Goal: Task Accomplishment & Management: Complete application form

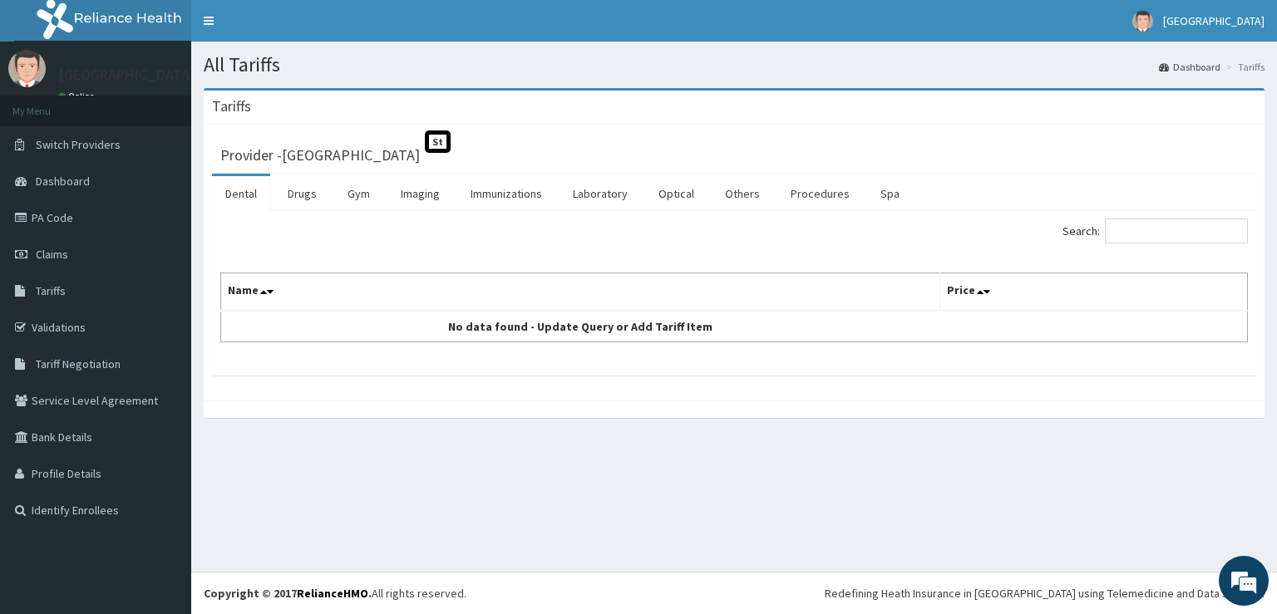
click at [308, 197] on link "Drugs" at bounding box center [302, 193] width 56 height 35
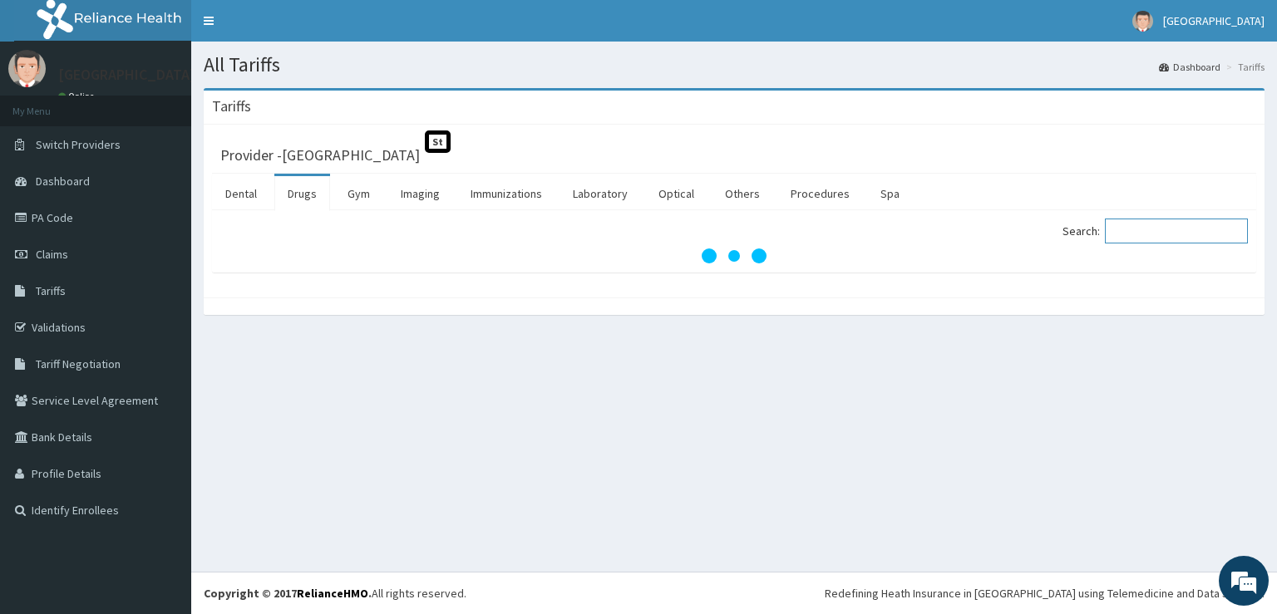
click at [1157, 236] on input "Search:" at bounding box center [1176, 231] width 143 height 25
type input "CET"
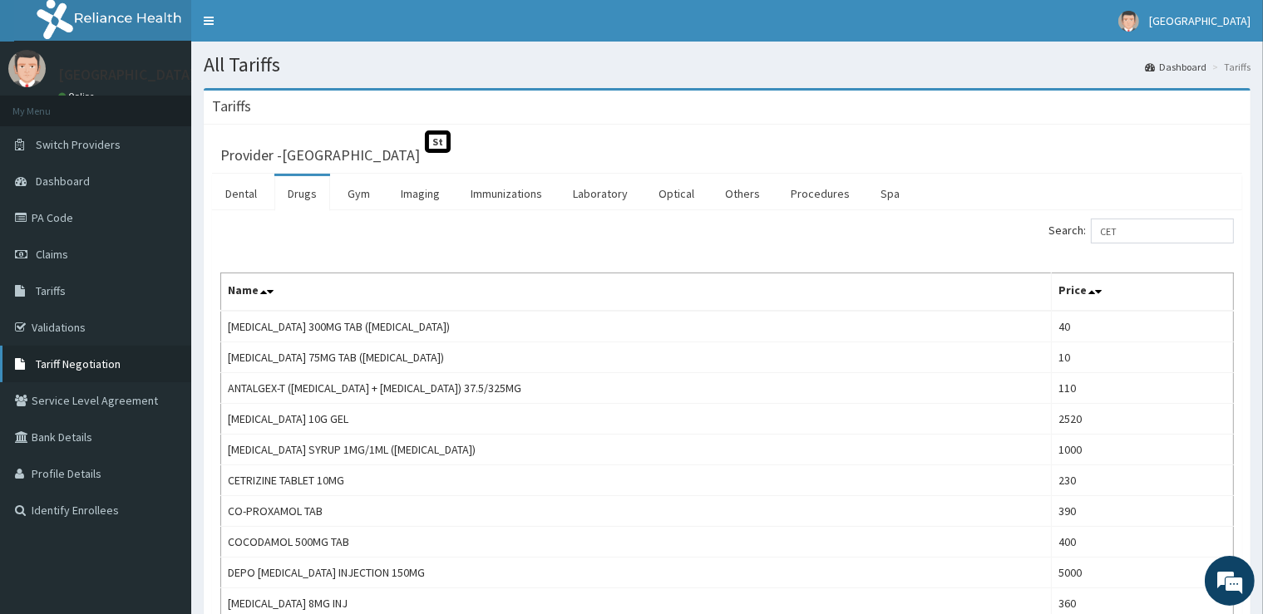
click at [83, 369] on span "Tariff Negotiation" at bounding box center [78, 364] width 85 height 15
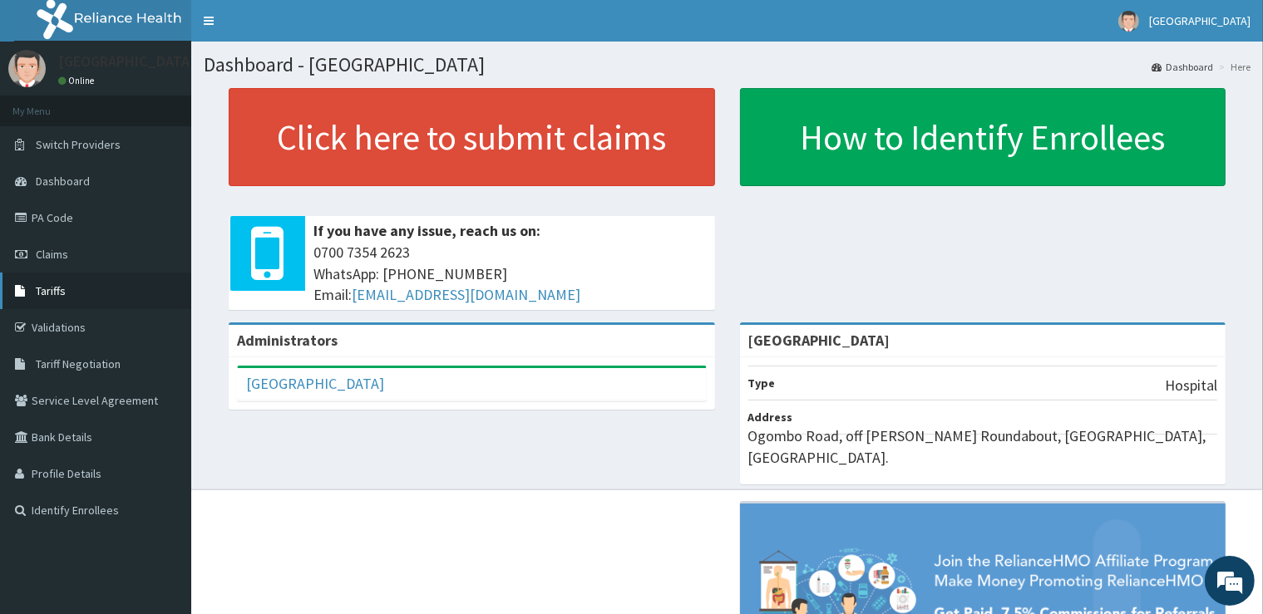
click at [65, 285] on link "Tariffs" at bounding box center [95, 291] width 191 height 37
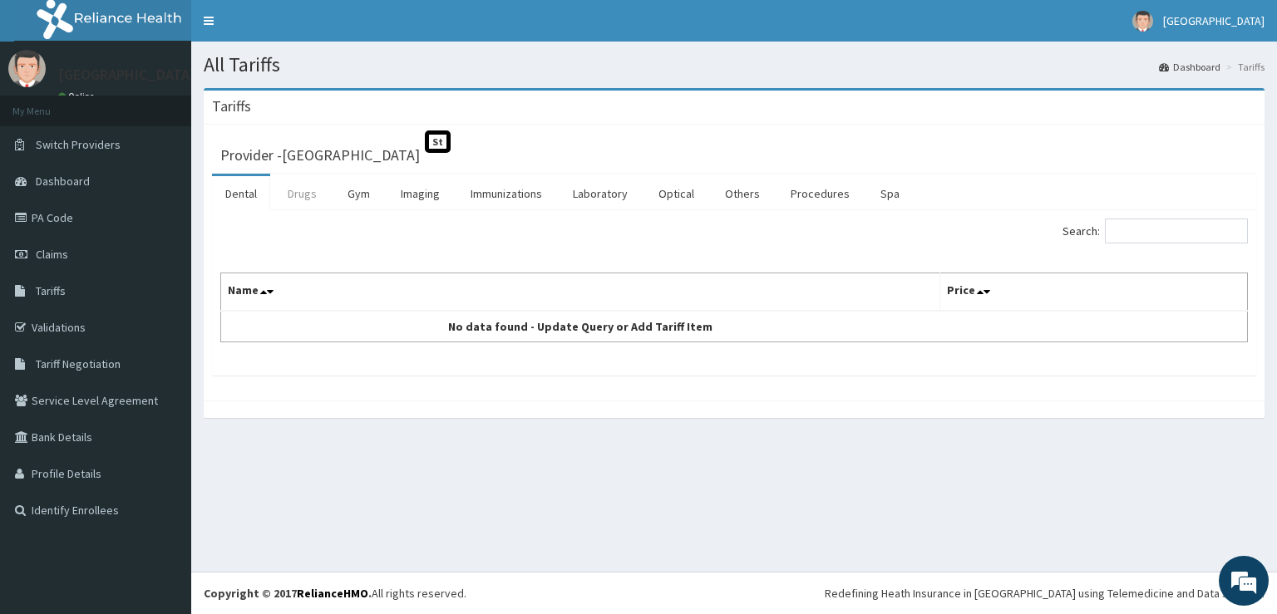
click at [299, 190] on link "Drugs" at bounding box center [302, 193] width 56 height 35
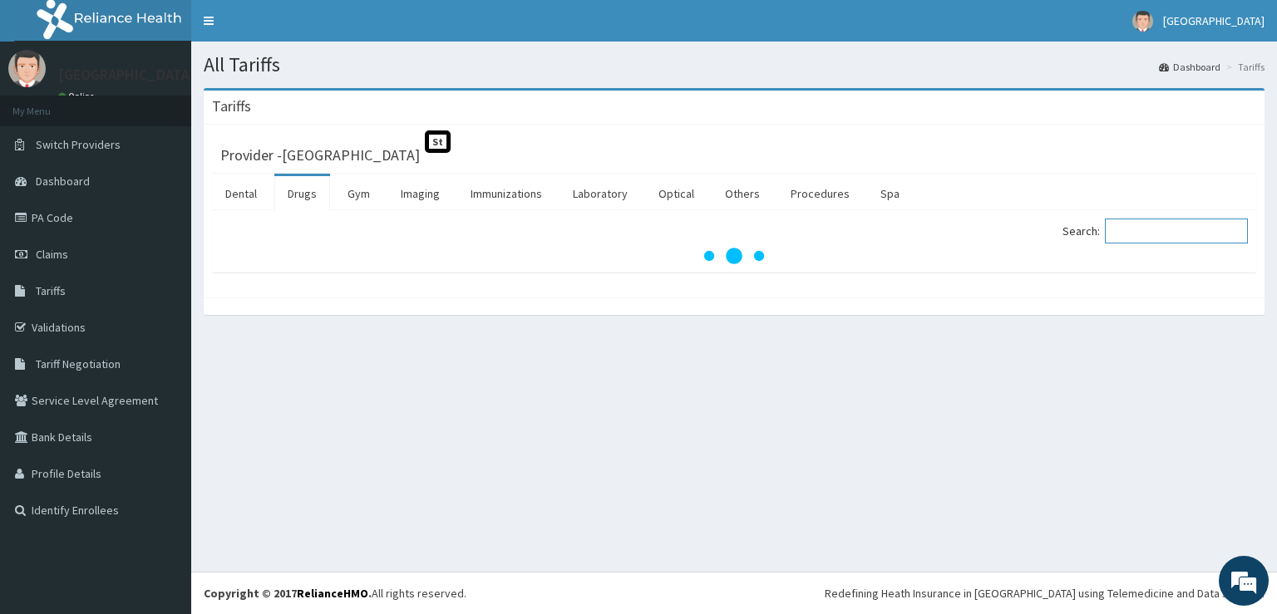
click at [1122, 241] on input "Search:" at bounding box center [1176, 231] width 143 height 25
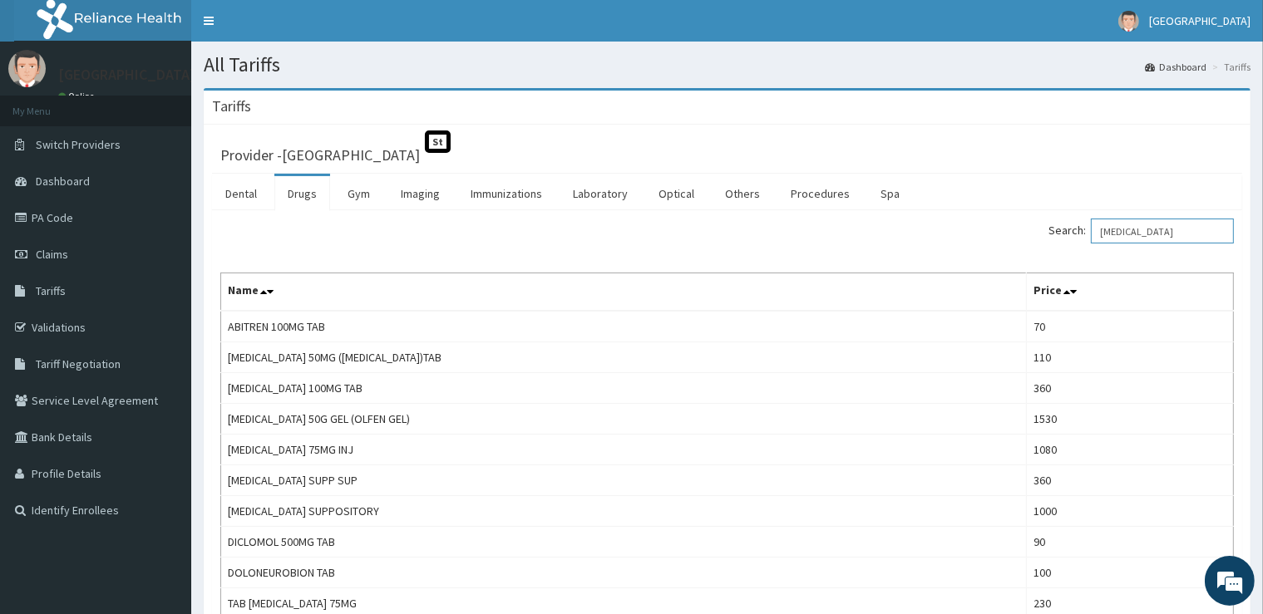
type input "DICLOFENAC"
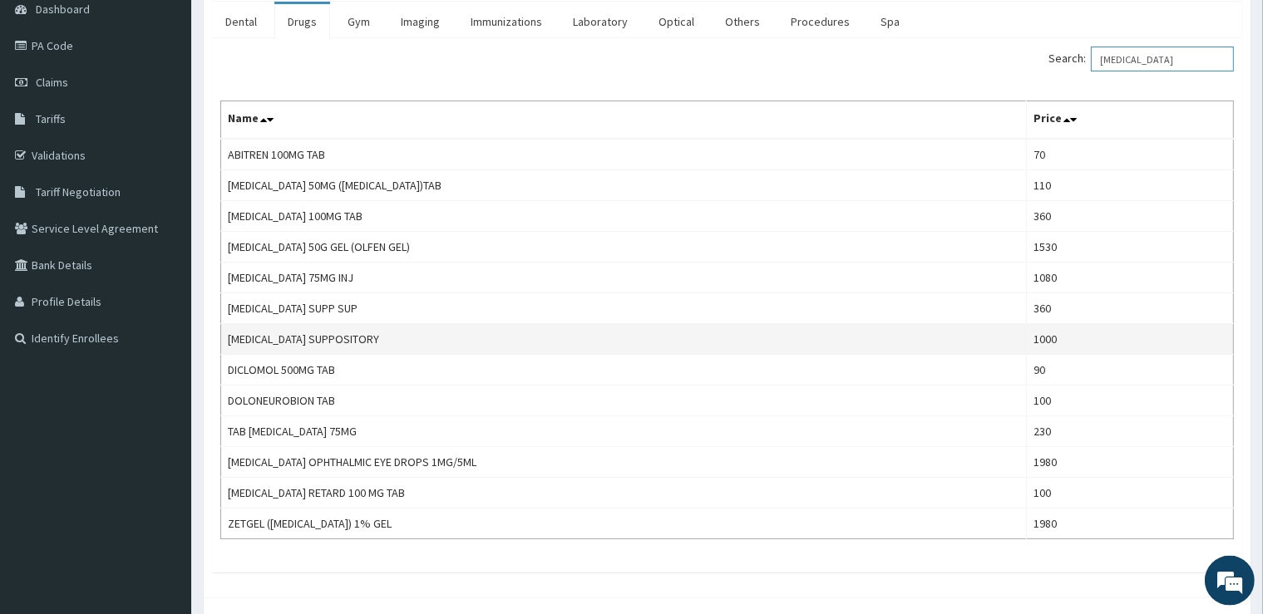
scroll to position [175, 0]
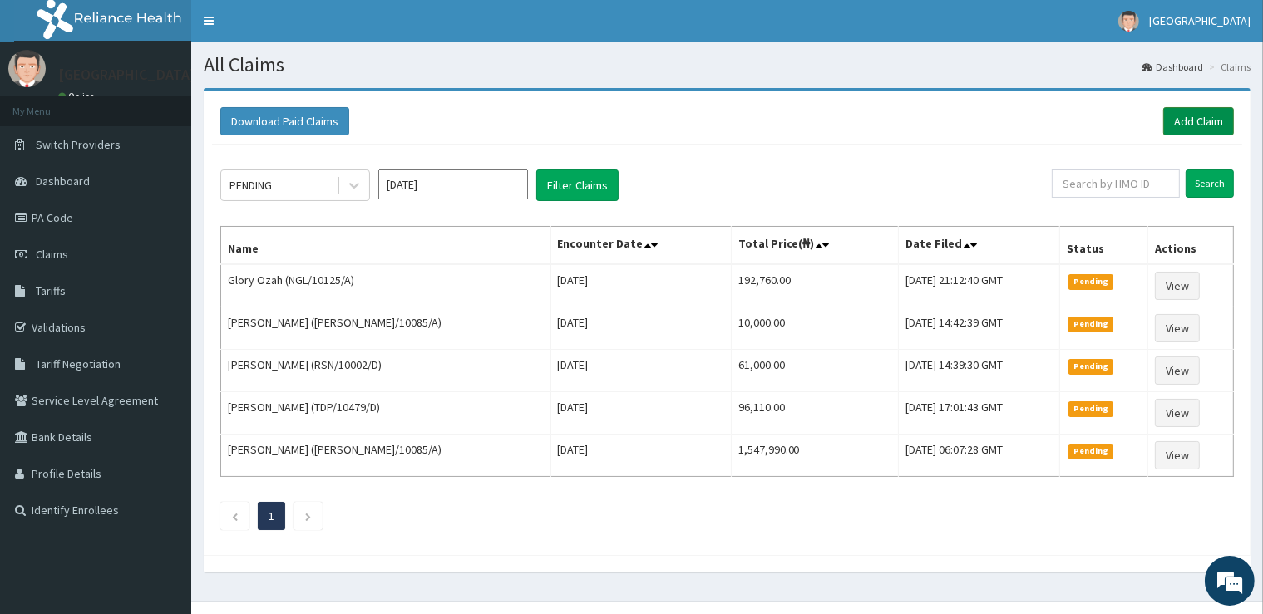
click at [1199, 125] on link "Add Claim" at bounding box center [1198, 121] width 71 height 28
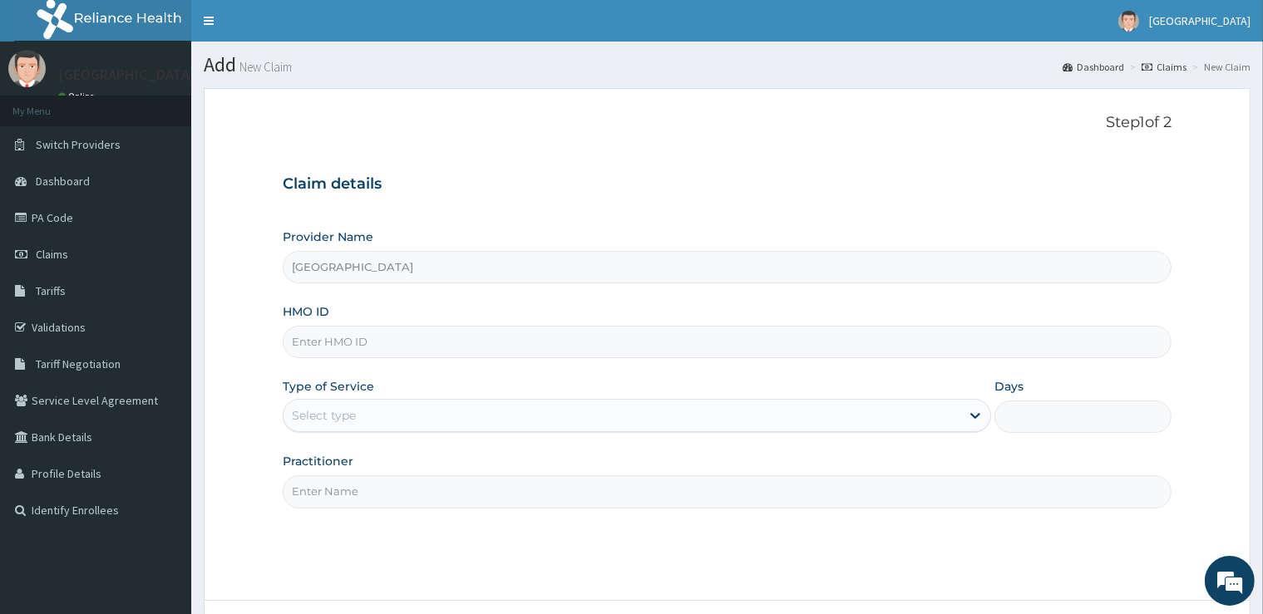
type input "[GEOGRAPHIC_DATA]"
drag, startPoint x: 475, startPoint y: 356, endPoint x: 471, endPoint y: 348, distance: 9.3
click at [473, 353] on input "HMO ID" at bounding box center [727, 342] width 888 height 32
type input "f"
type input "FTD/10003/C"
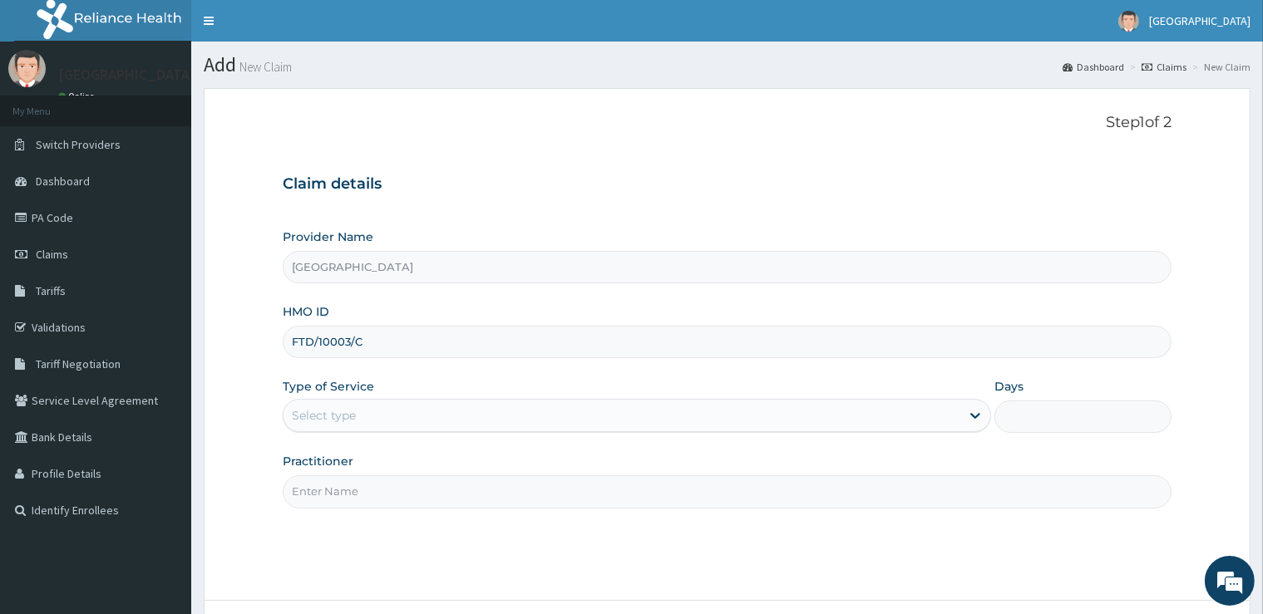
click at [401, 401] on div "Select type" at bounding box center [637, 415] width 708 height 33
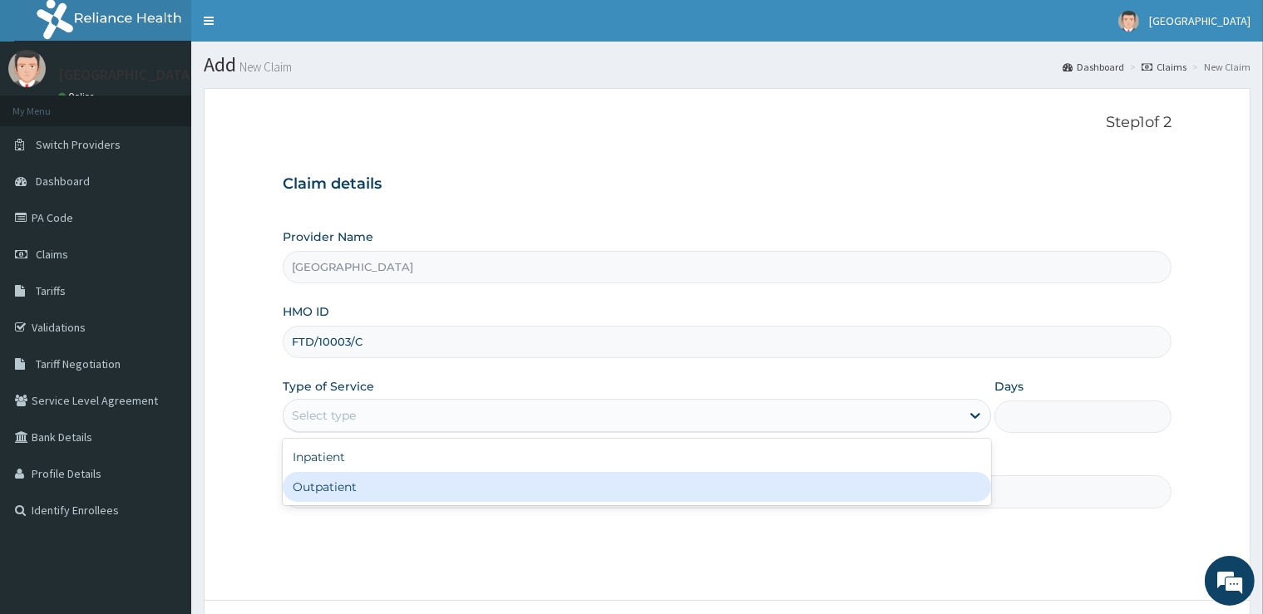
click at [382, 491] on div "Outpatient" at bounding box center [637, 487] width 708 height 30
type input "1"
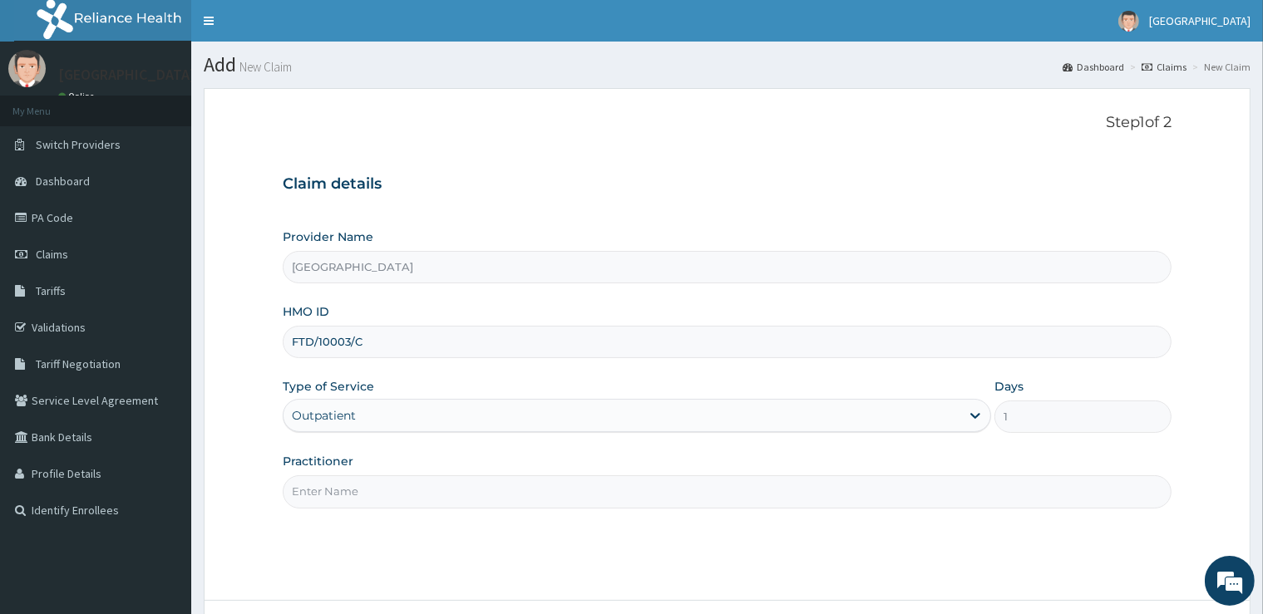
click at [387, 491] on input "Practitioner" at bounding box center [727, 492] width 888 height 32
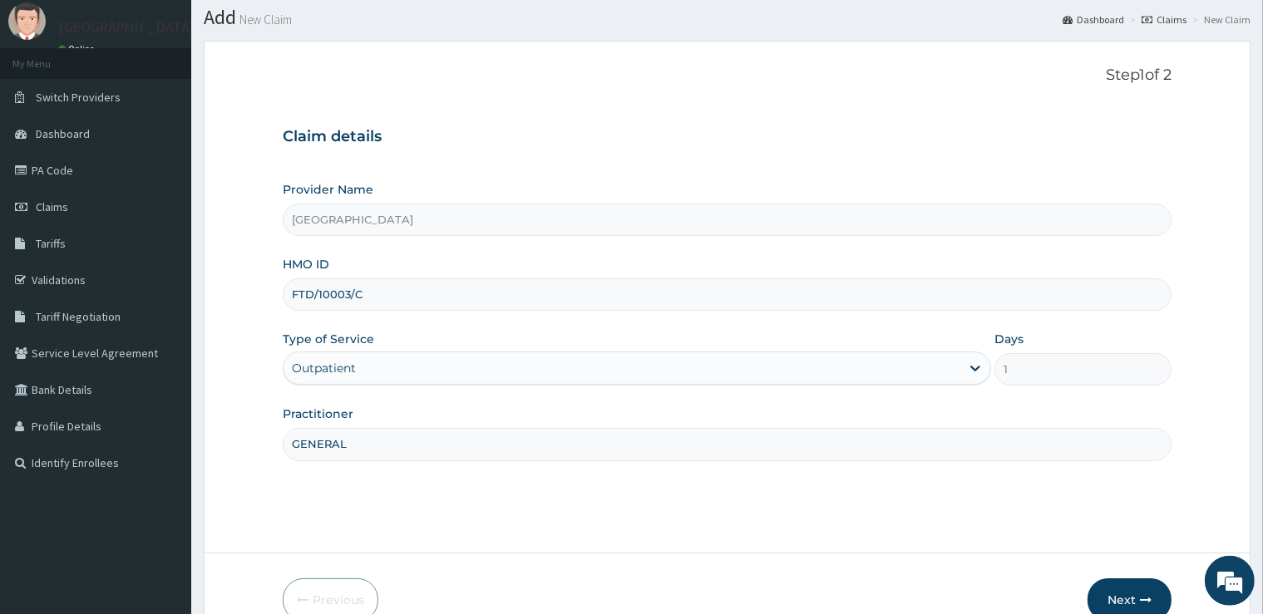
scroll to position [135, 0]
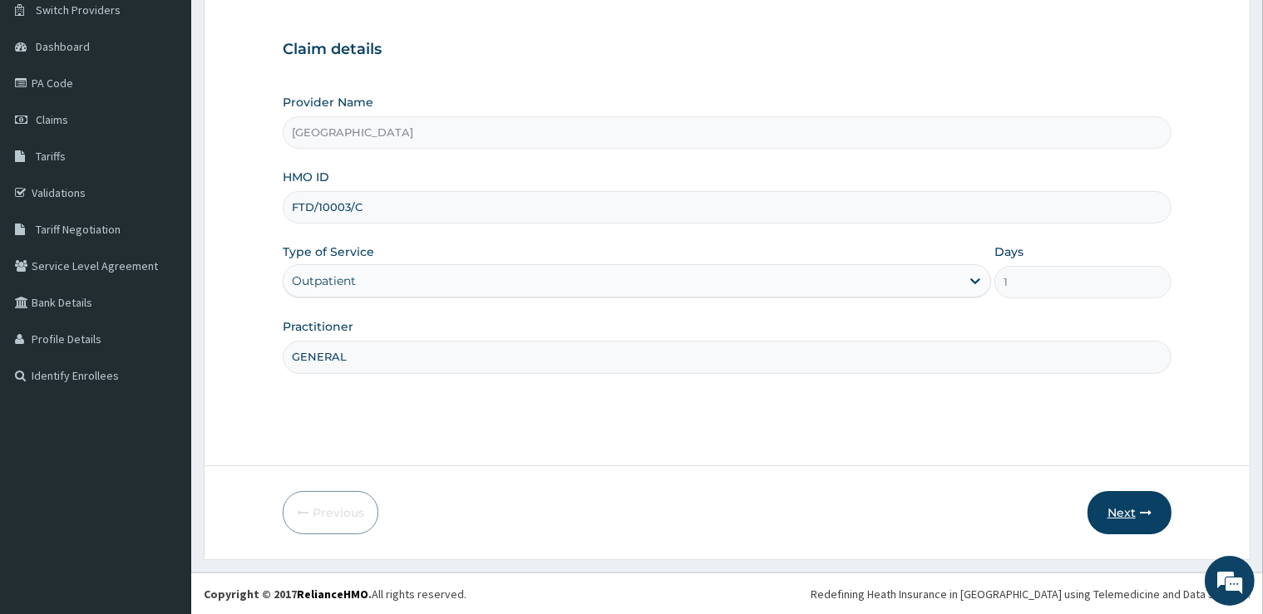
type input "GENERAL"
click at [1119, 508] on button "Next" at bounding box center [1130, 512] width 84 height 43
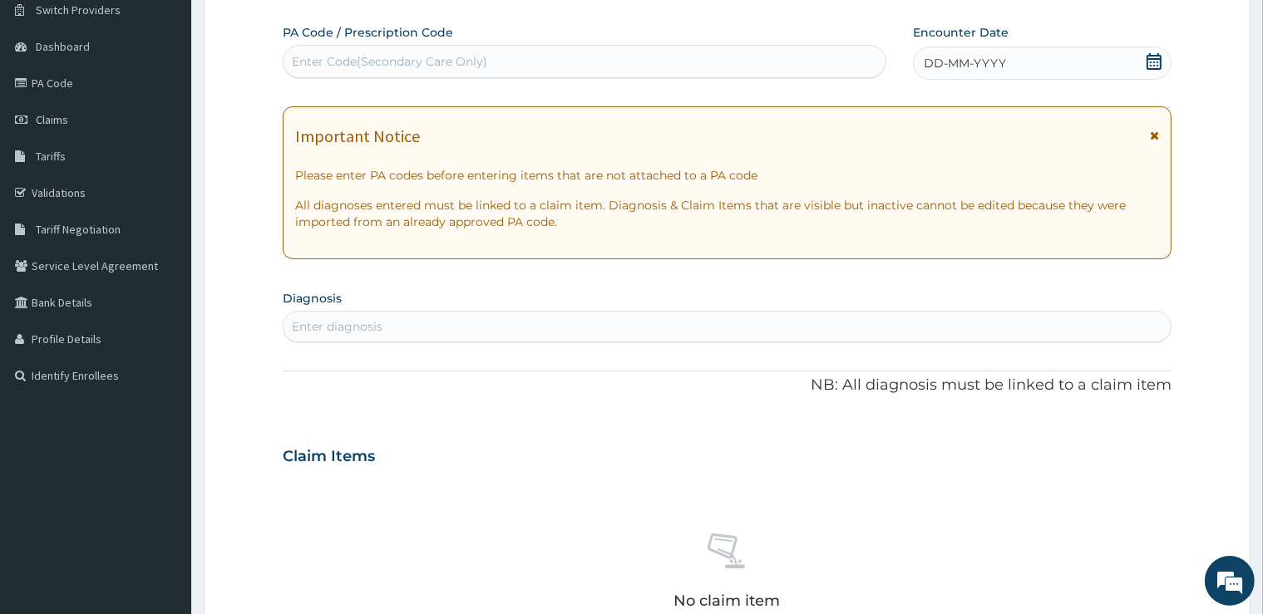
click at [595, 51] on div "Enter Code(Secondary Care Only)" at bounding box center [585, 61] width 602 height 27
type input "PA/58B195"
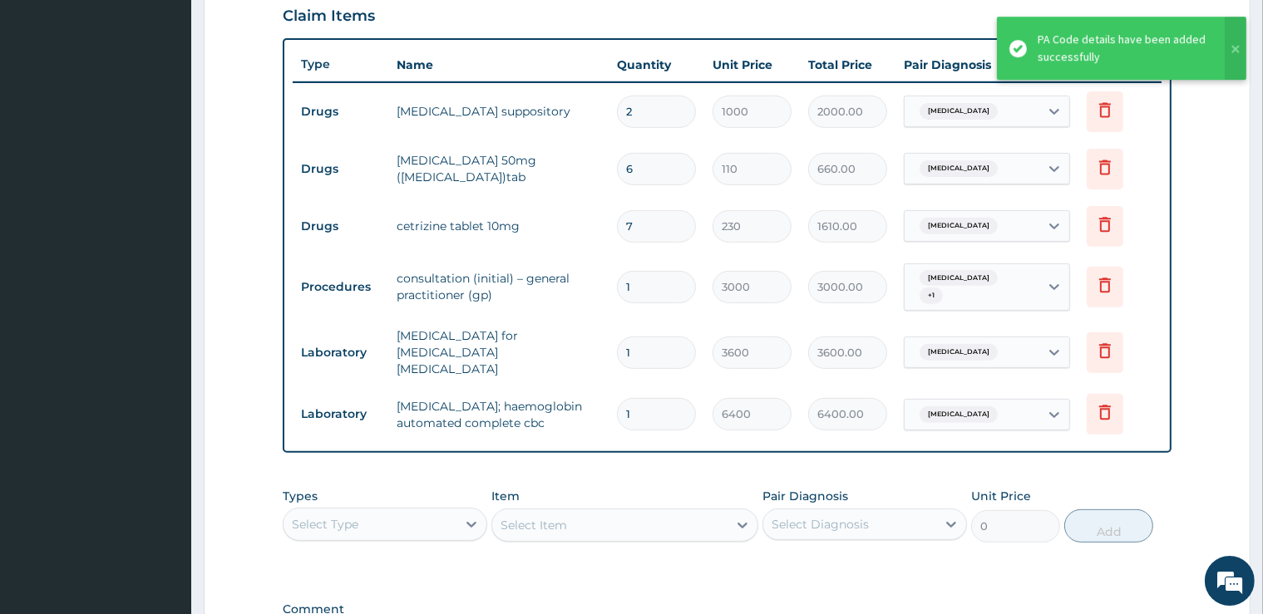
scroll to position [500, 0]
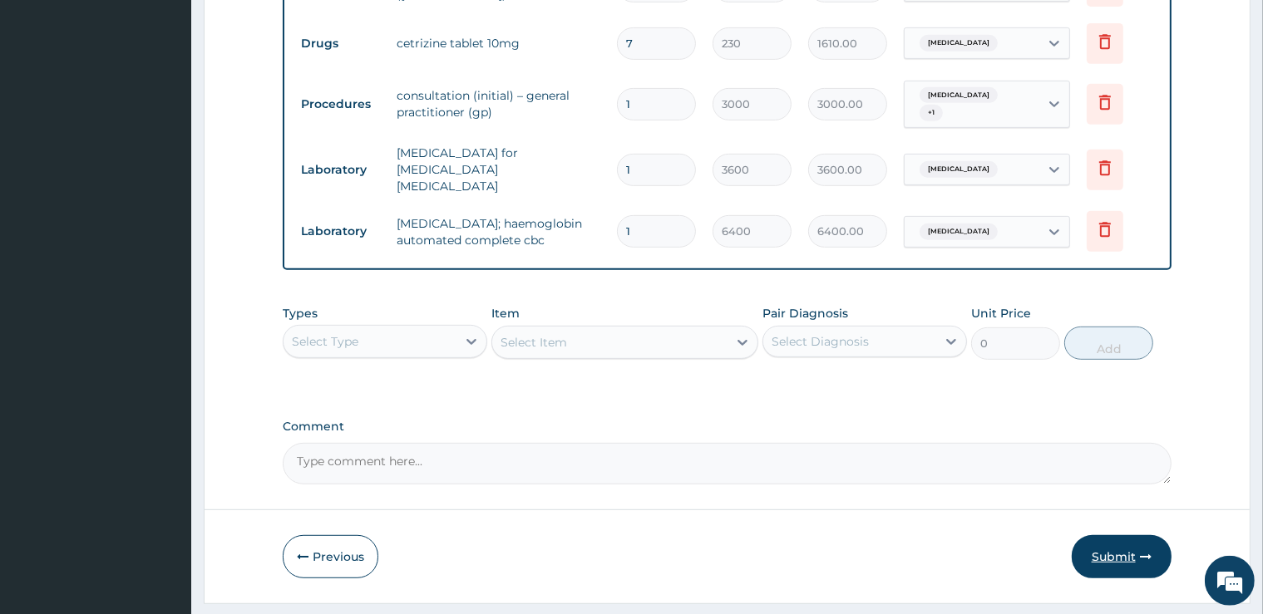
click at [1129, 540] on button "Submit" at bounding box center [1122, 556] width 100 height 43
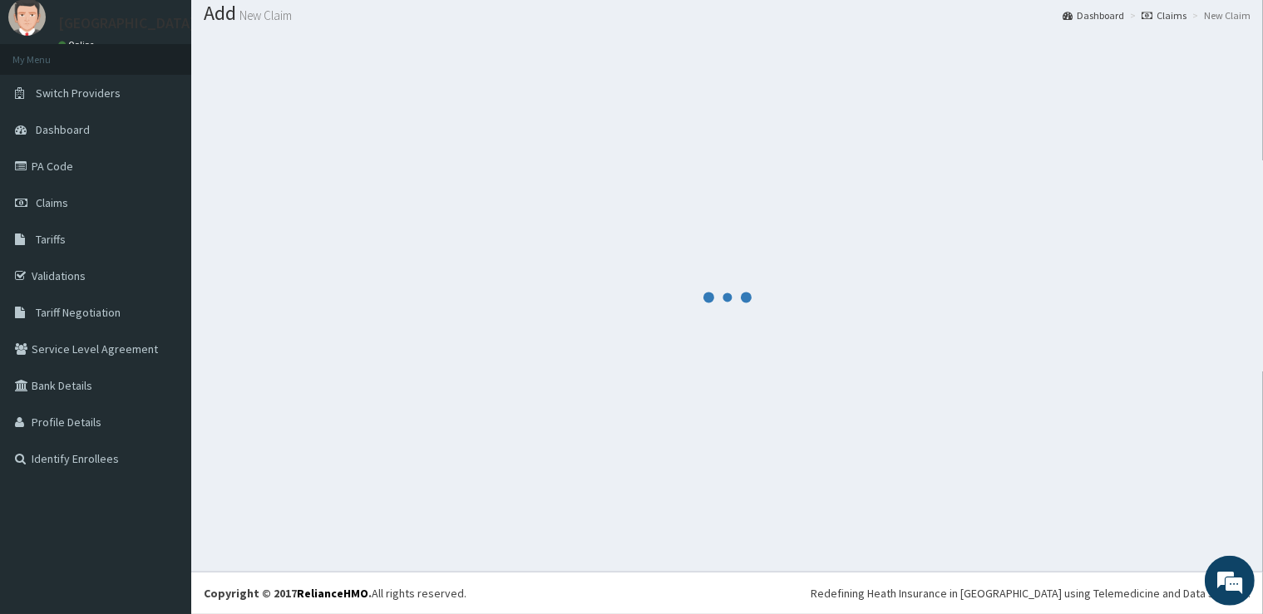
scroll to position [51, 0]
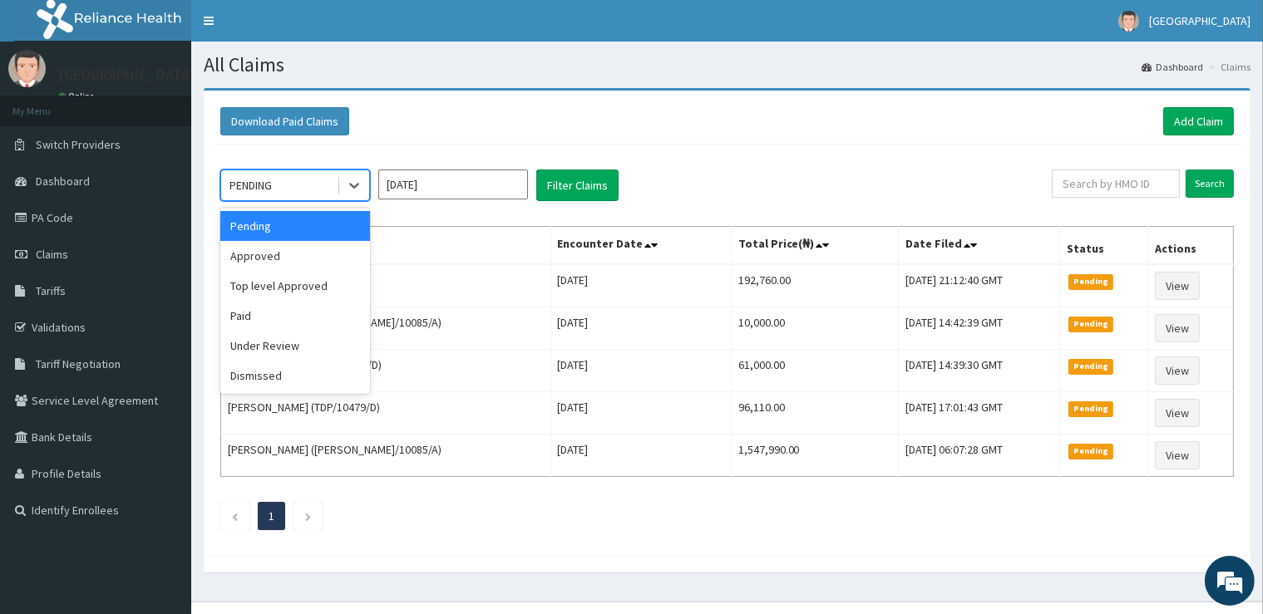
click at [304, 200] on div "PENDING" at bounding box center [295, 186] width 150 height 32
click at [293, 254] on div "Approved" at bounding box center [295, 256] width 150 height 30
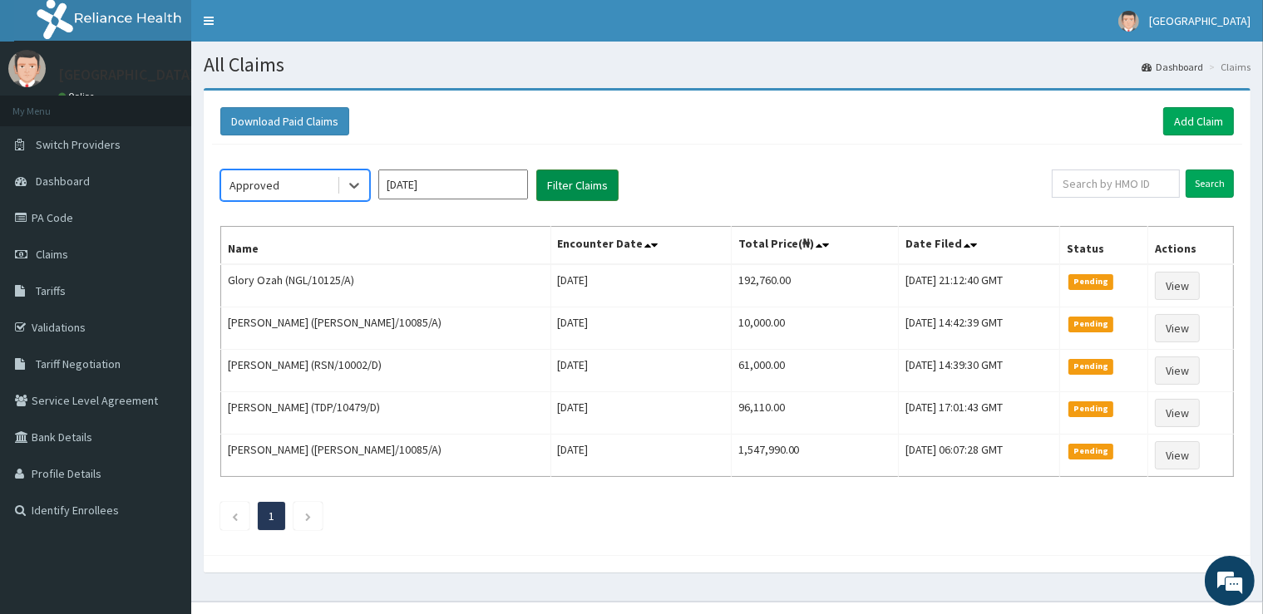
click at [599, 188] on button "Filter Claims" at bounding box center [577, 186] width 82 height 32
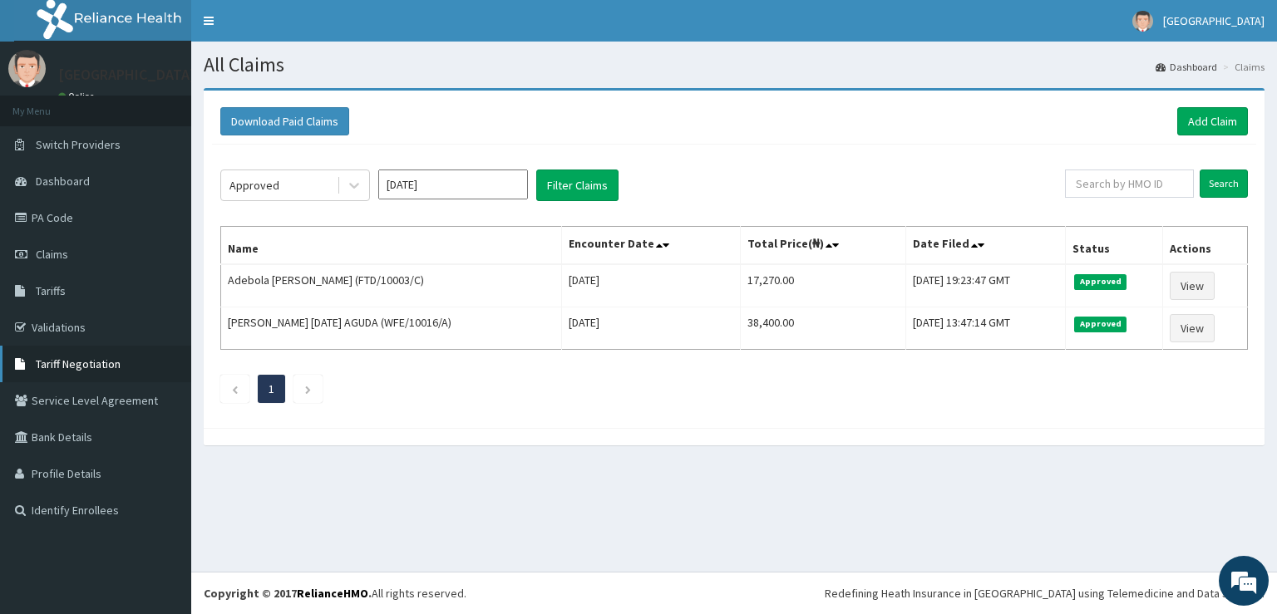
click at [106, 365] on span "Tariff Negotiation" at bounding box center [78, 364] width 85 height 15
